Goal: Check status: Check status

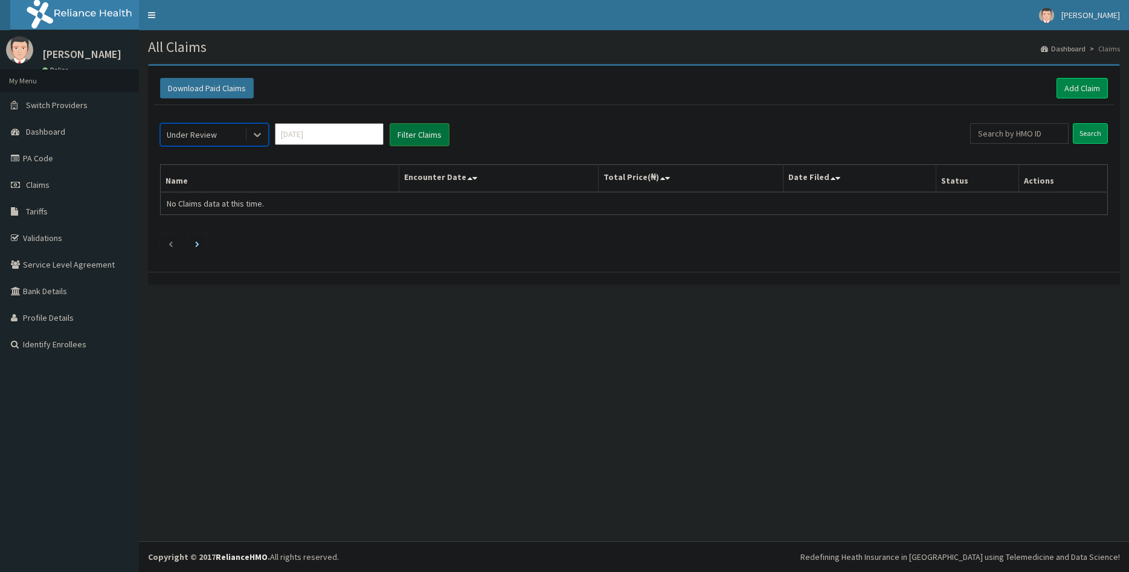
click at [413, 139] on button "Filter Claims" at bounding box center [419, 134] width 60 height 23
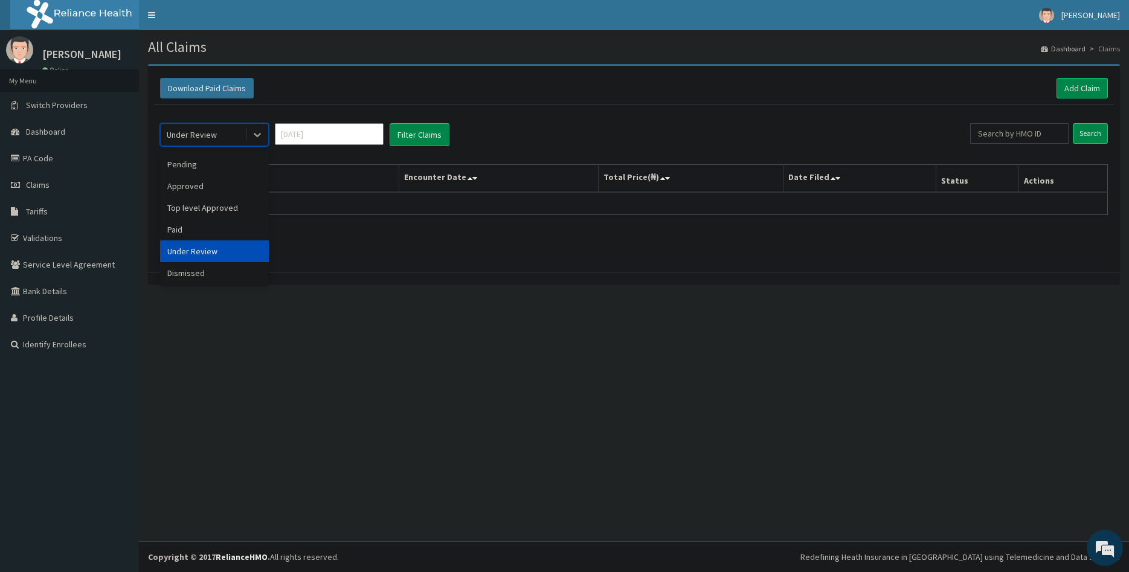
click at [226, 138] on div "Under Review" at bounding box center [203, 134] width 84 height 19
click at [210, 182] on div "Approved" at bounding box center [214, 186] width 109 height 22
click at [419, 126] on button "Filter Claims" at bounding box center [419, 134] width 60 height 23
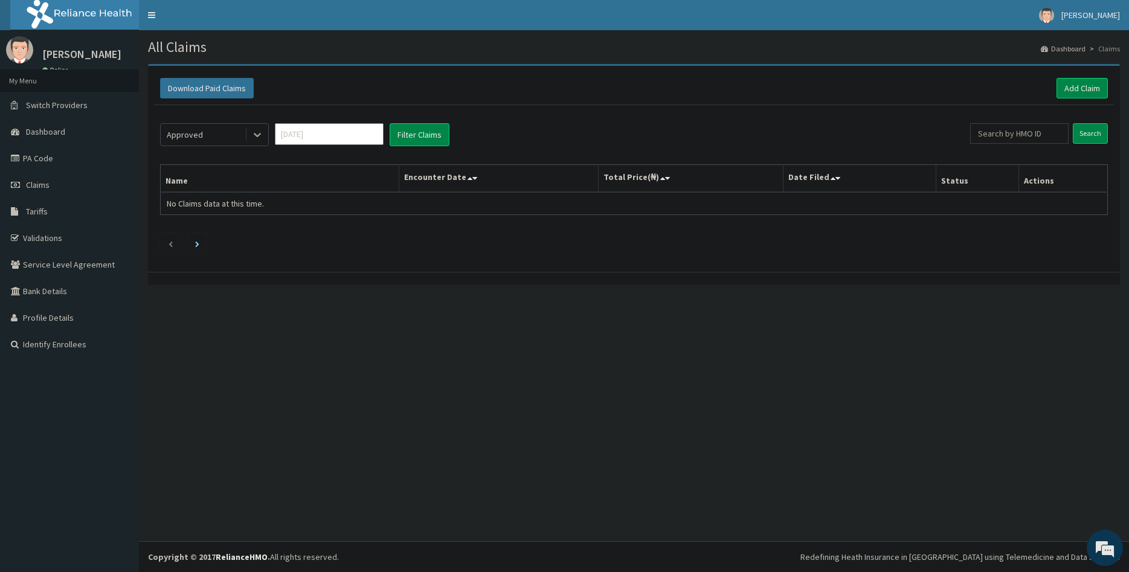
click at [249, 133] on div at bounding box center [257, 135] width 22 height 22
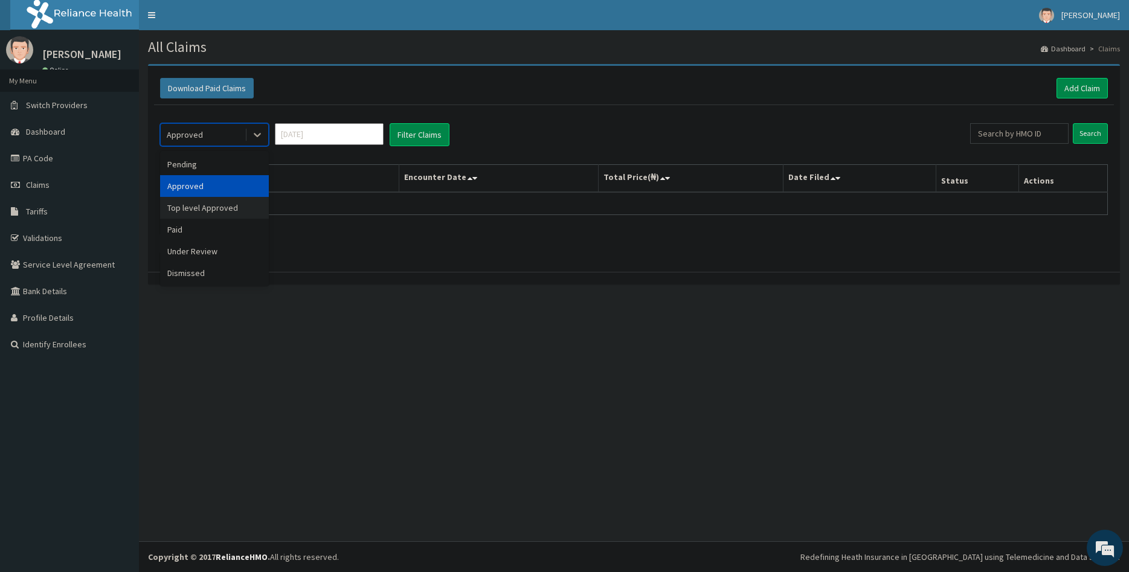
click at [199, 207] on div "Top level Approved" at bounding box center [214, 208] width 109 height 22
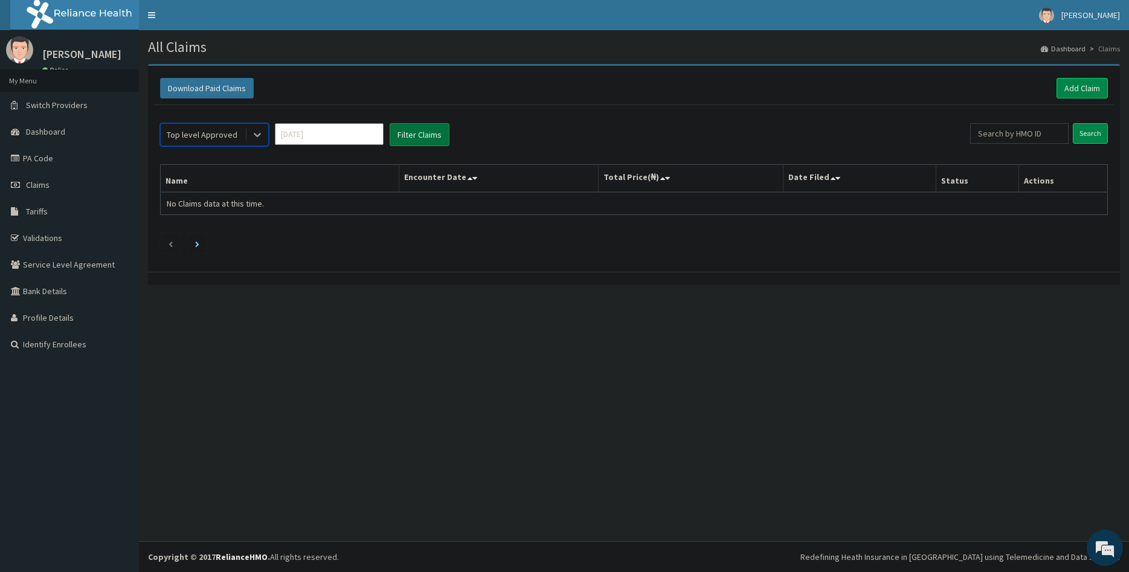
click at [430, 135] on button "Filter Claims" at bounding box center [419, 134] width 60 height 23
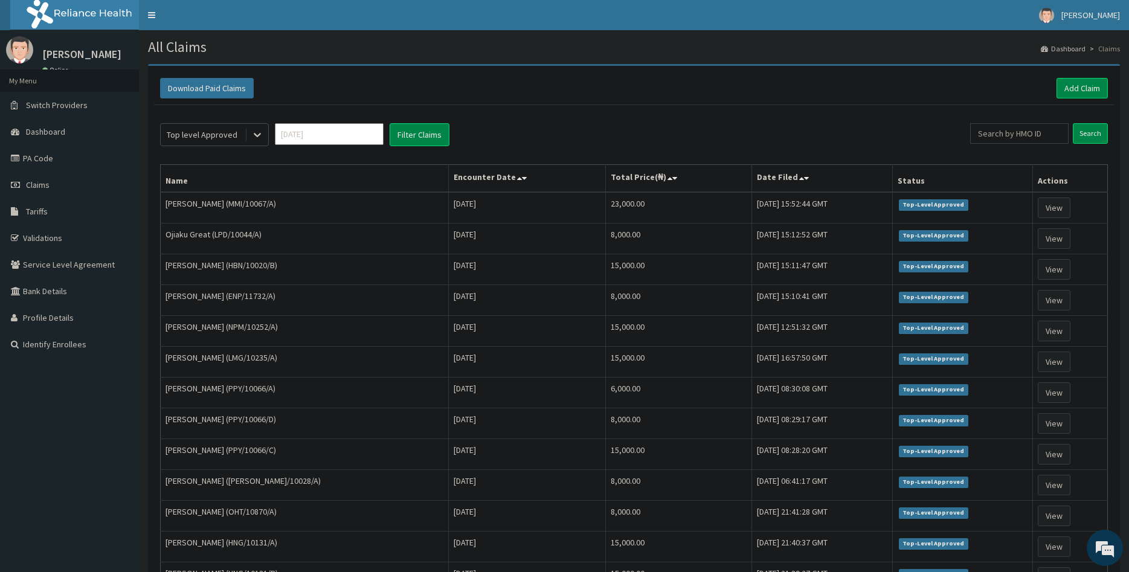
click at [208, 130] on div "Top level Approved" at bounding box center [202, 135] width 71 height 12
click at [339, 111] on div "Top level Approved [DATE] Filter Claims Search Name Encounter Date Total Price(…" at bounding box center [634, 497] width 960 height 785
click at [336, 139] on input "[DATE]" at bounding box center [329, 134] width 109 height 22
click at [292, 236] on div "[DATE]" at bounding box center [293, 234] width 24 height 22
click at [405, 135] on button "Filter Claims" at bounding box center [419, 134] width 60 height 23
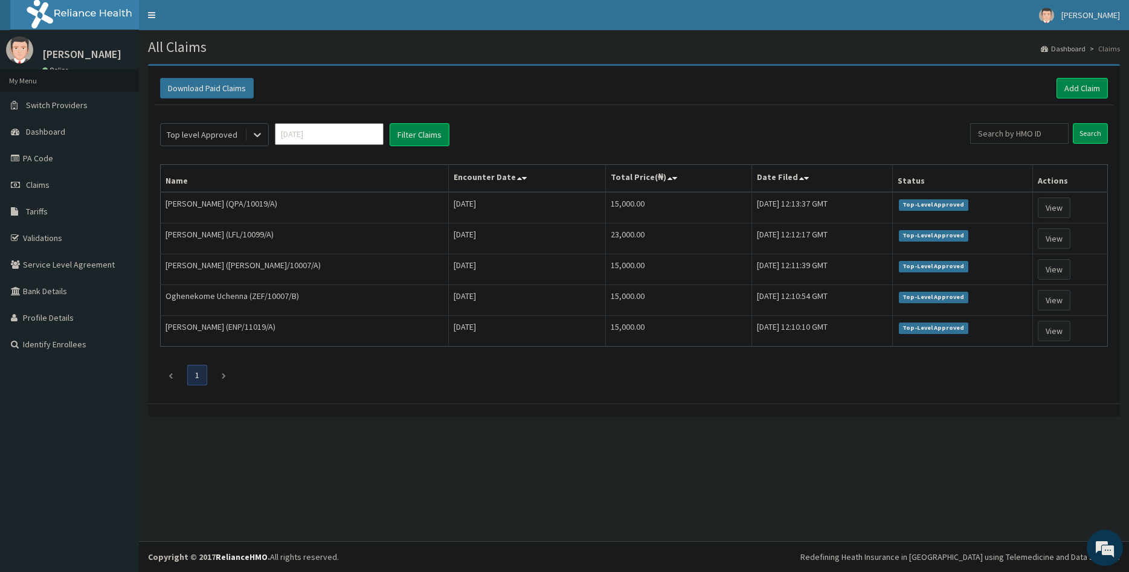
click at [227, 136] on div "Top level Approved" at bounding box center [202, 135] width 71 height 12
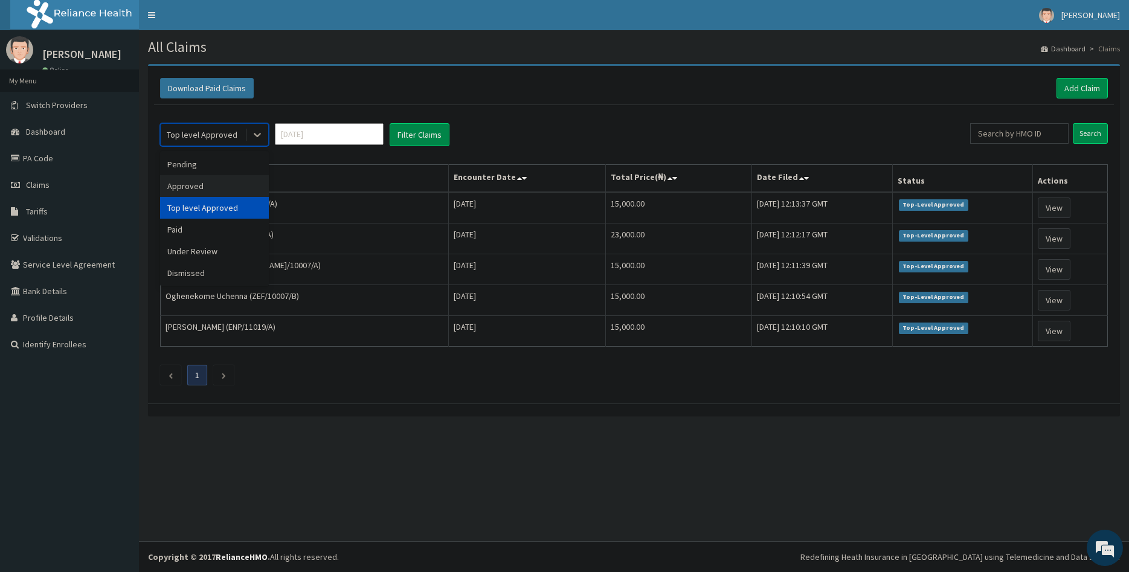
click at [206, 190] on div "Approved" at bounding box center [214, 186] width 109 height 22
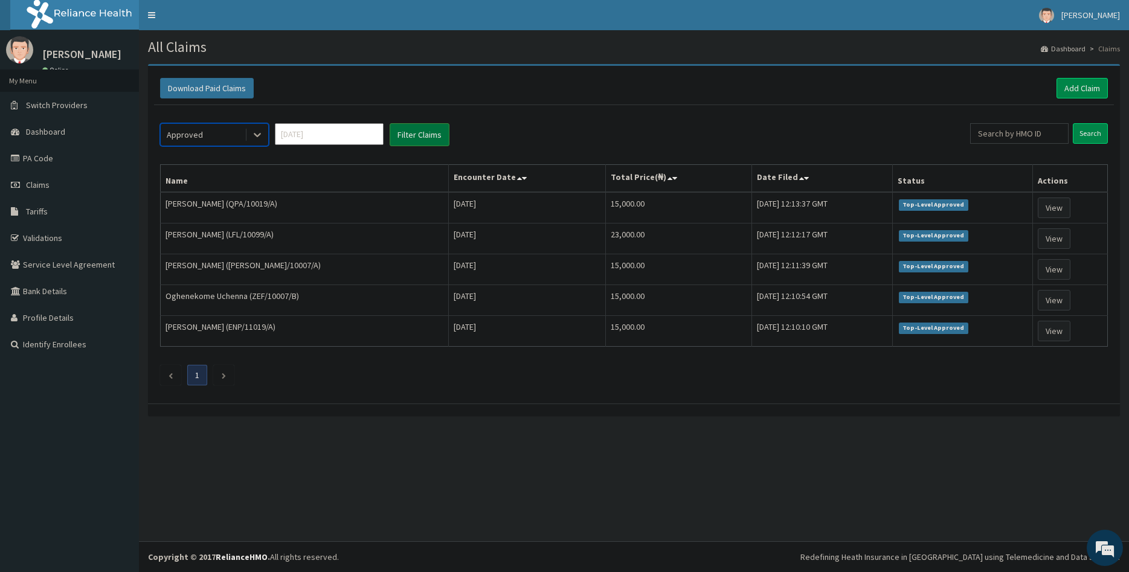
click at [411, 145] on button "Filter Claims" at bounding box center [419, 134] width 60 height 23
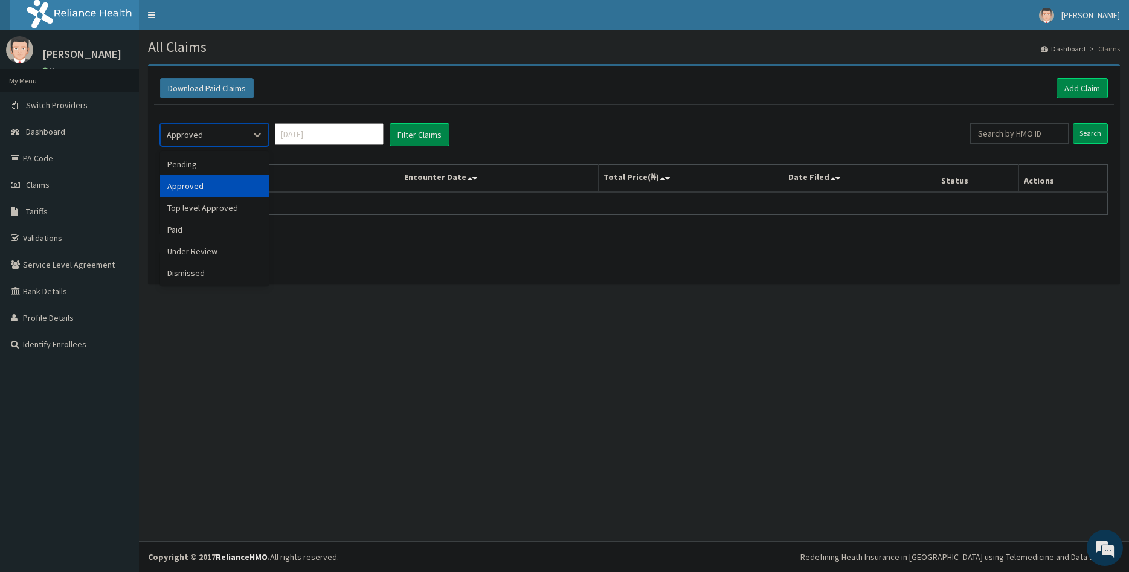
click at [228, 134] on div "Approved" at bounding box center [203, 134] width 84 height 19
click at [213, 253] on div "Under Review" at bounding box center [214, 251] width 109 height 22
click at [412, 145] on button "Filter Claims" at bounding box center [419, 134] width 60 height 23
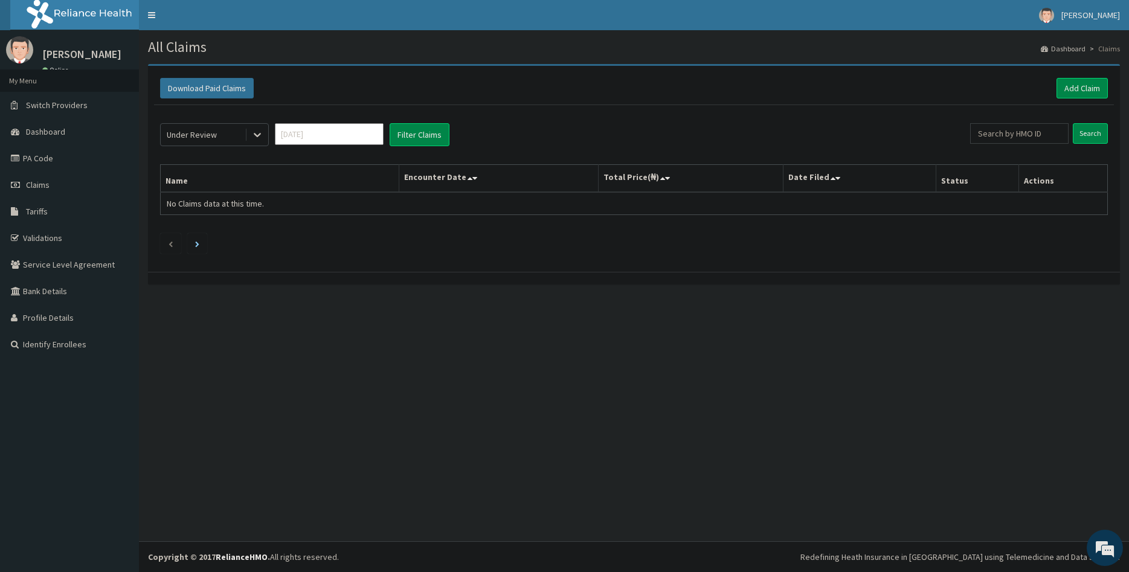
click at [234, 136] on div "Under Review" at bounding box center [203, 134] width 84 height 19
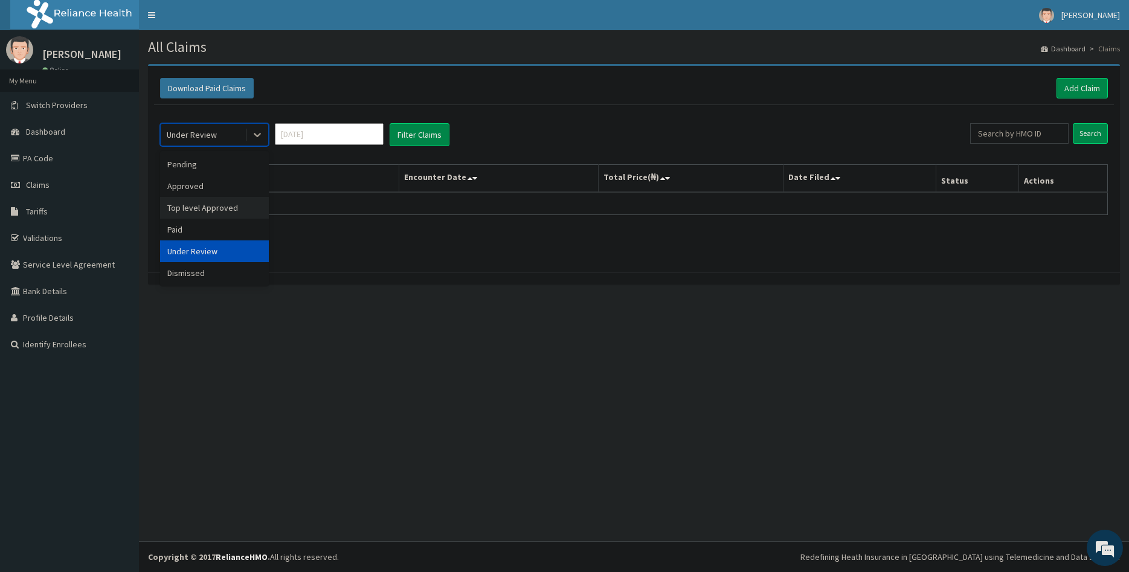
click at [208, 209] on div "Top level Approved" at bounding box center [214, 208] width 109 height 22
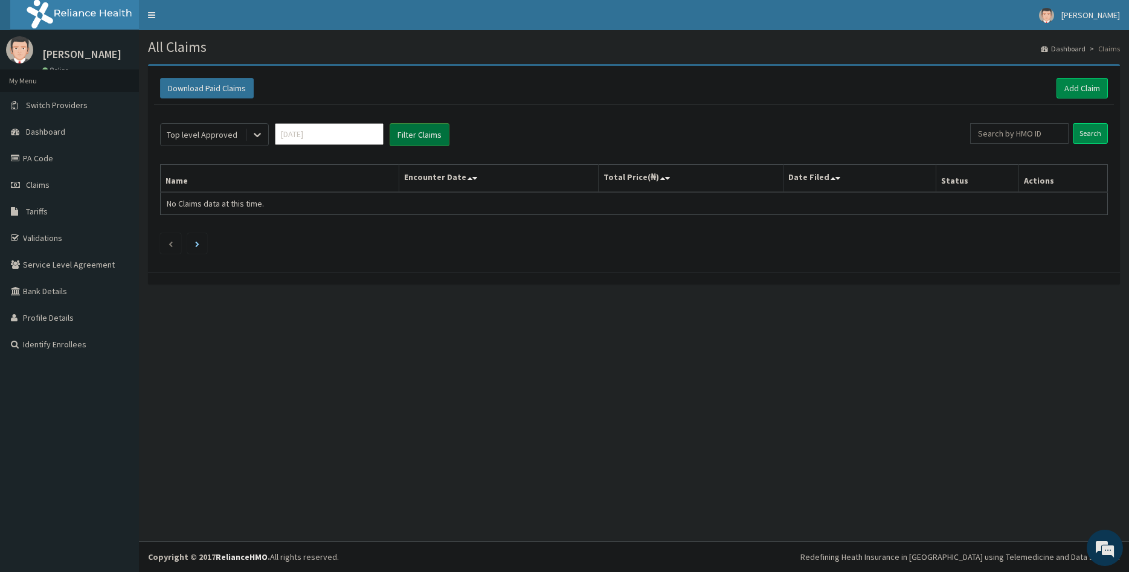
click at [434, 135] on button "Filter Claims" at bounding box center [419, 134] width 60 height 23
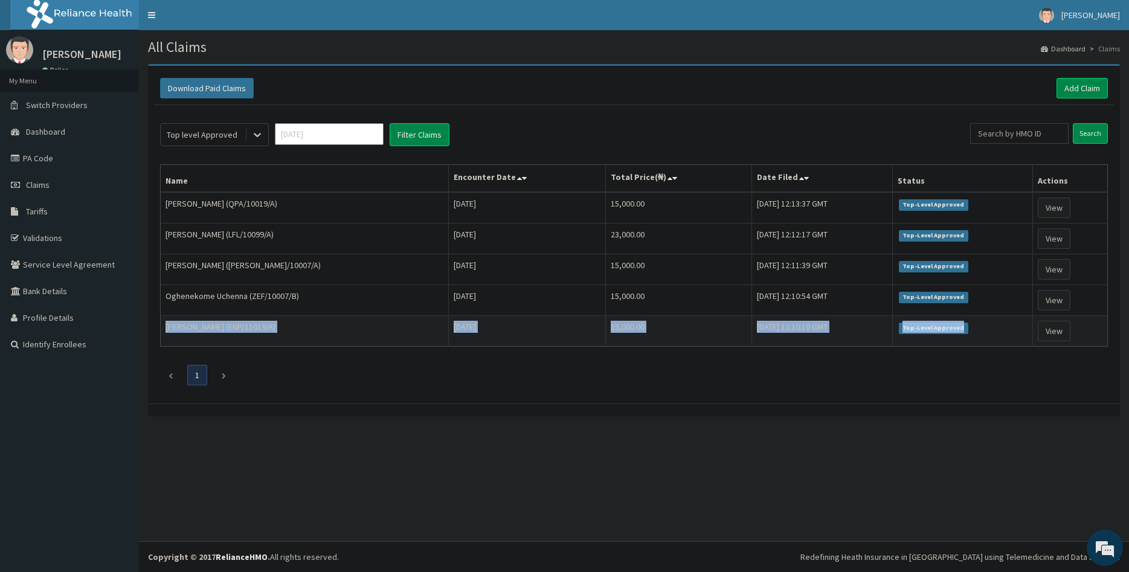
drag, startPoint x: 166, startPoint y: 202, endPoint x: 1002, endPoint y: 328, distance: 845.2
click at [1002, 328] on tbody "[PERSON_NAME] (QPA/10019/A) [DATE] 15,000.00 [DATE] 12:13:37 GMT Top-Level Appr…" at bounding box center [634, 269] width 947 height 155
copy tr "[PERSON_NAME] Ridwan (ENP/11019/A) [DATE] 15,000.00 [DATE] 12:10:10 GMT Top-Lev…"
click at [292, 262] on td "[PERSON_NAME] ([PERSON_NAME]/10007/A)" at bounding box center [305, 269] width 288 height 31
click at [285, 139] on input "[DATE]" at bounding box center [329, 134] width 109 height 22
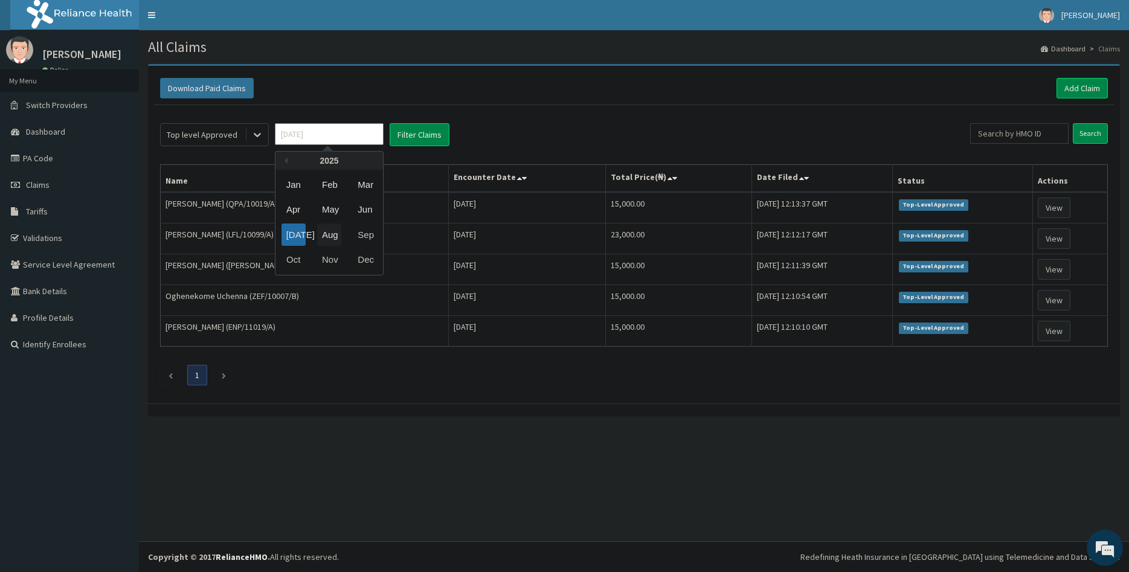
click at [330, 237] on div "Aug" at bounding box center [329, 234] width 24 height 22
type input "[DATE]"
click at [420, 130] on button "Filter Claims" at bounding box center [419, 134] width 60 height 23
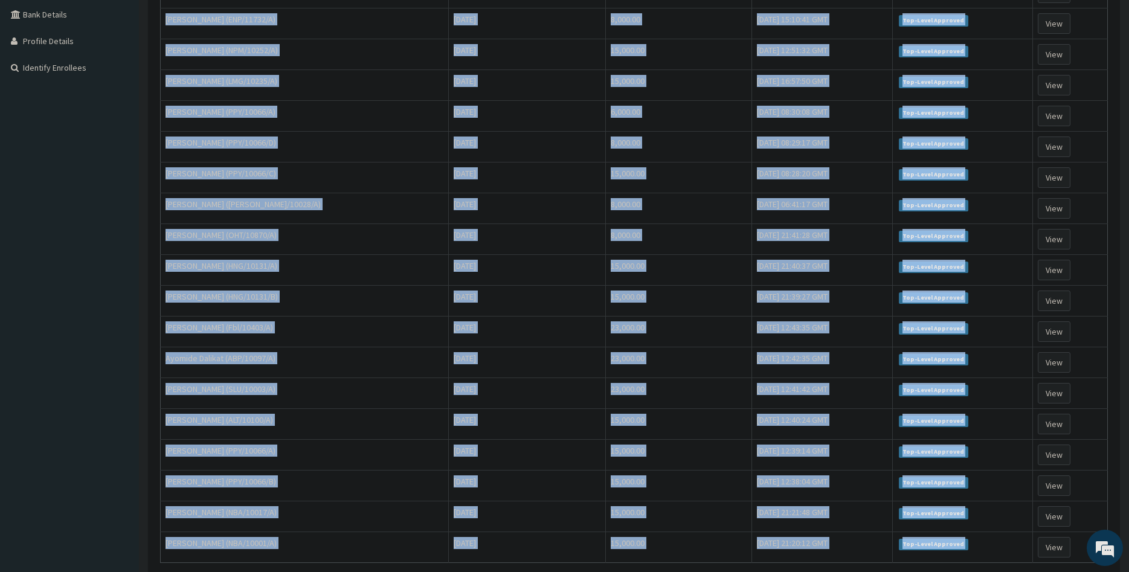
scroll to position [389, 0]
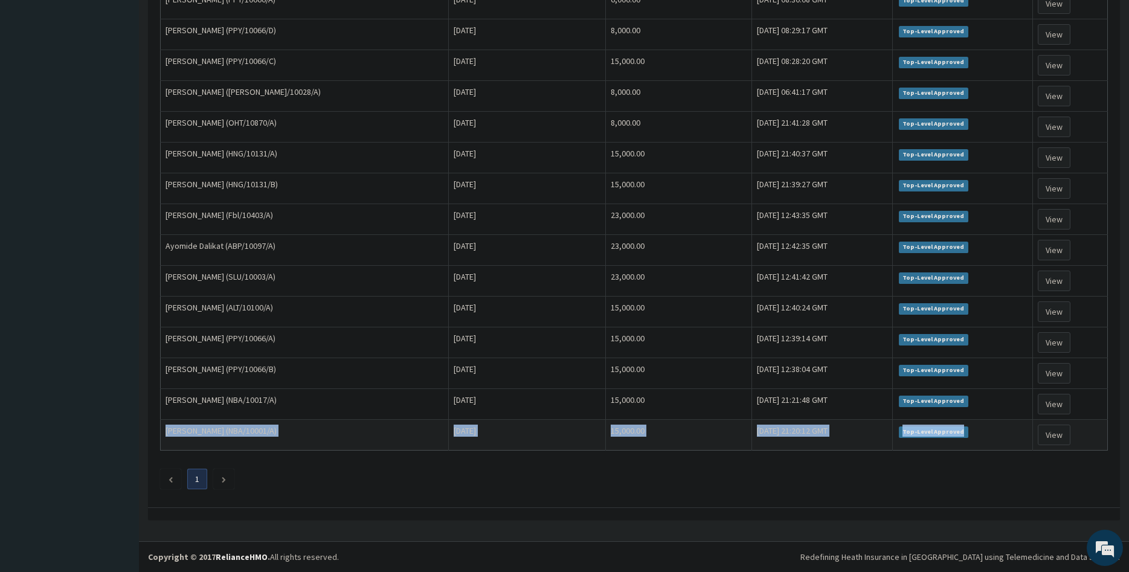
drag, startPoint x: 165, startPoint y: 203, endPoint x: 989, endPoint y: 437, distance: 856.2
click at [989, 437] on tbody "[PERSON_NAME] (MMI/10067/A) [DATE] 23,000.00 [DATE] 15:52:44 GMT Top-Level Appr…" at bounding box center [634, 126] width 947 height 647
copy tr "[PERSON_NAME] (NBA/10001/A) [DATE] 15,000.00 [DATE] 21:20:12 GMT Top-Level Appr…"
click at [642, 258] on td "23,000.00" at bounding box center [679, 250] width 146 height 31
click at [636, 103] on td "8,000.00" at bounding box center [679, 96] width 146 height 31
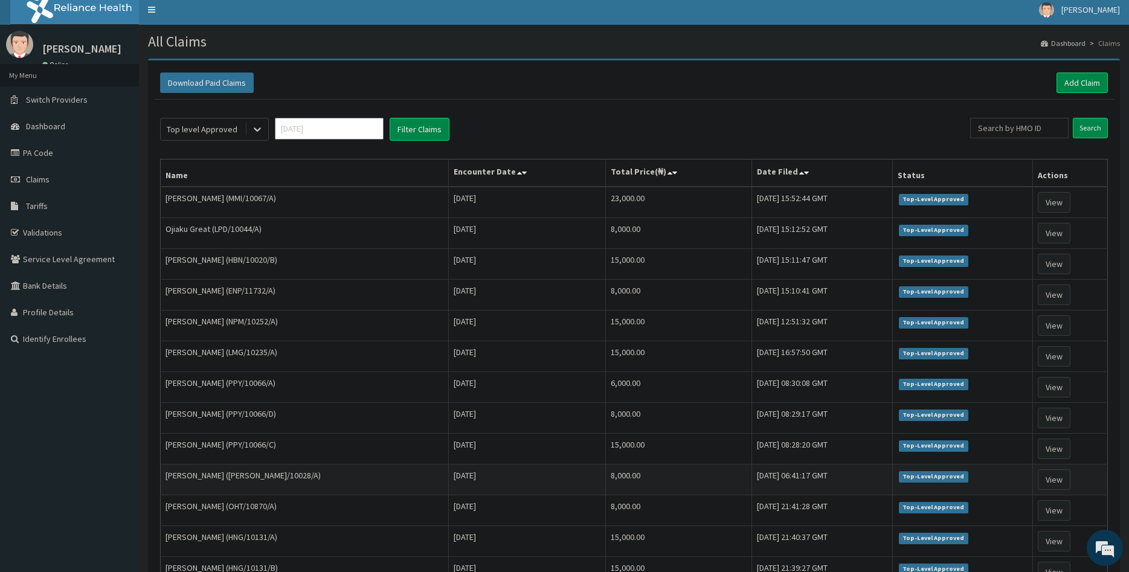
scroll to position [0, 0]
